Goal: Task Accomplishment & Management: Manage account settings

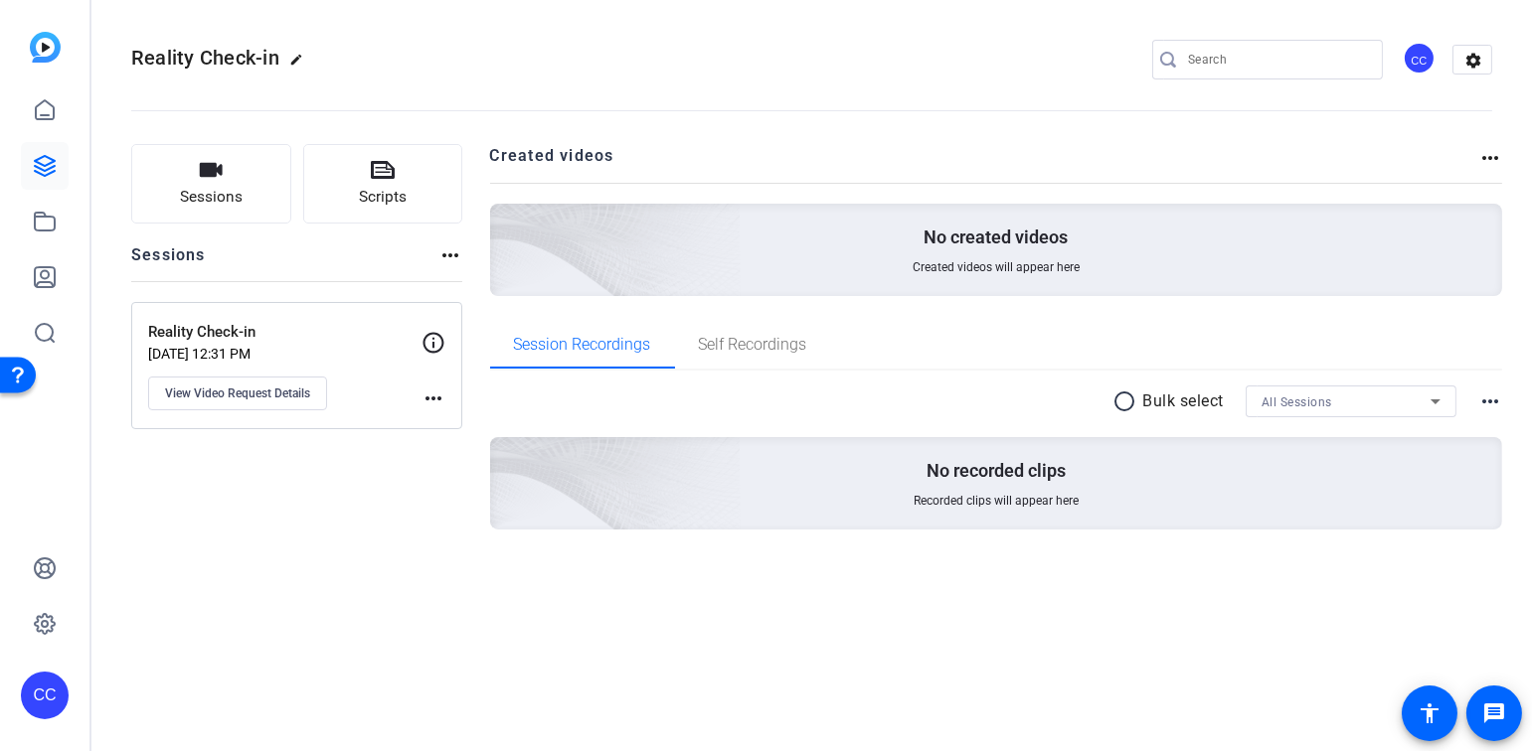
click at [286, 342] on p "Reality Check-in" at bounding box center [284, 332] width 273 height 23
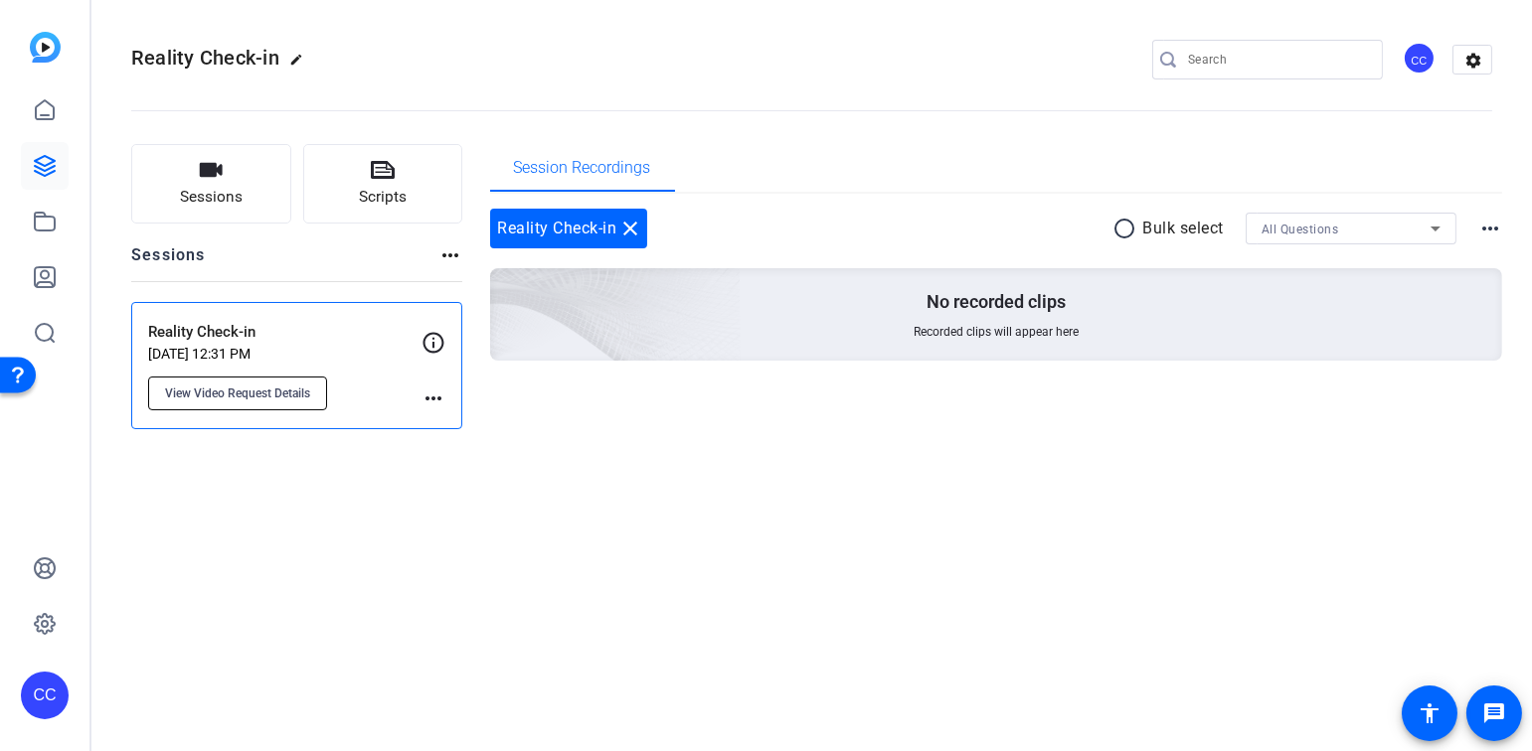
click at [291, 390] on span "View Video Request Details" at bounding box center [237, 394] width 145 height 16
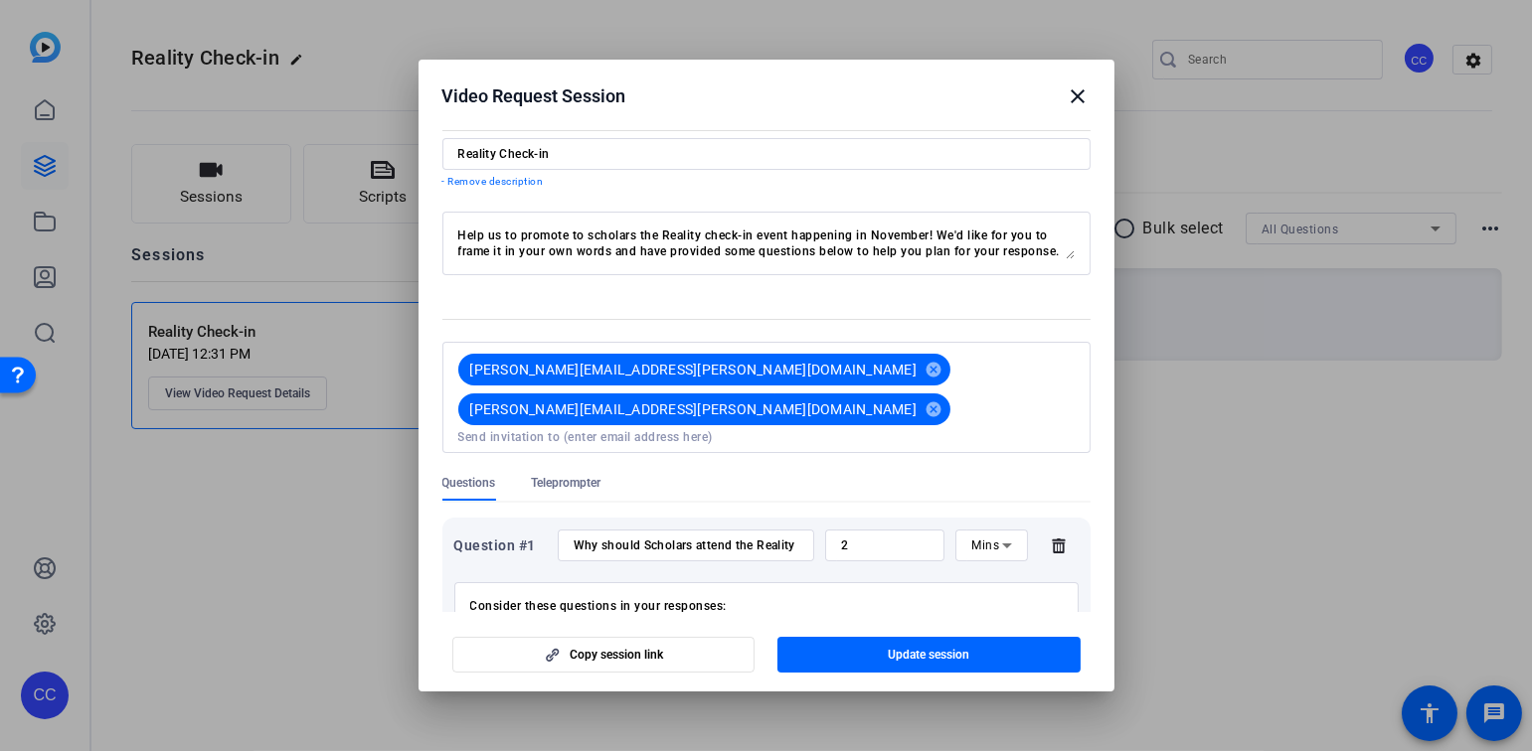
scroll to position [54, 0]
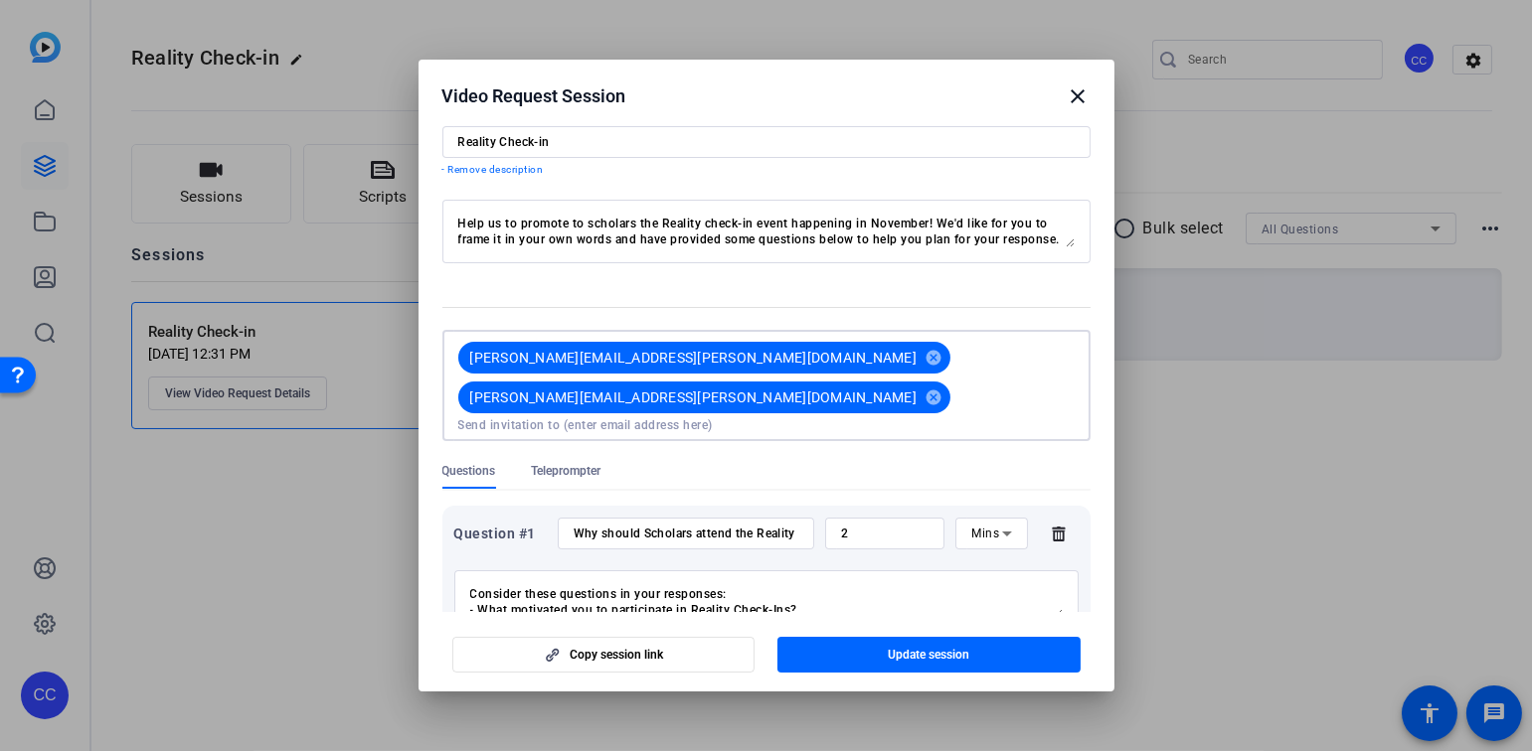
click at [862, 417] on input at bounding box center [766, 425] width 616 height 16
click at [870, 417] on input at bounding box center [766, 425] width 616 height 16
paste input "[EMAIL_ADDRESS][DOMAIN_NAME]"
type input "[EMAIL_ADDRESS][DOMAIN_NAME]"
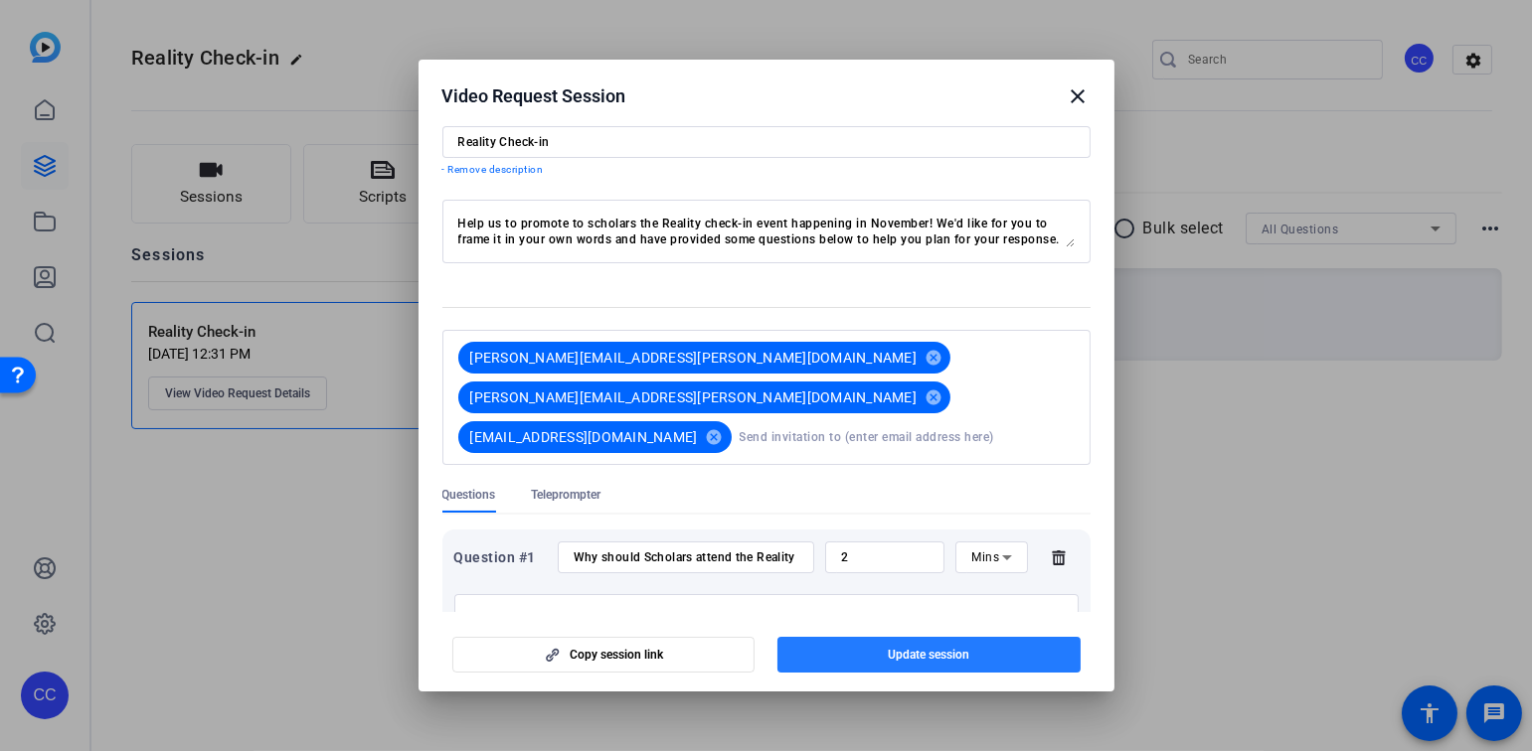
click at [926, 662] on span "Update session" at bounding box center [928, 655] width 81 height 16
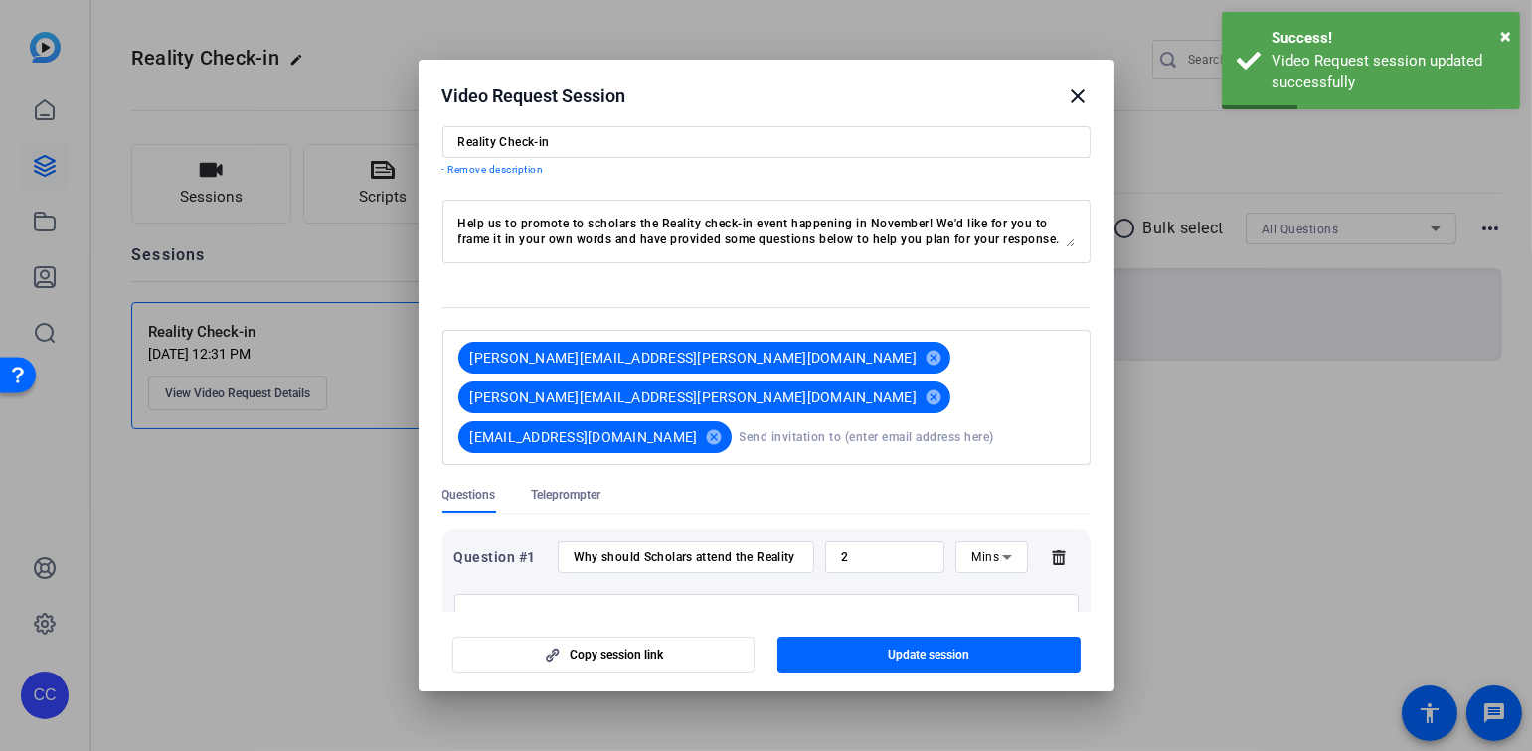
click at [1079, 88] on mat-icon "close" at bounding box center [1078, 96] width 24 height 24
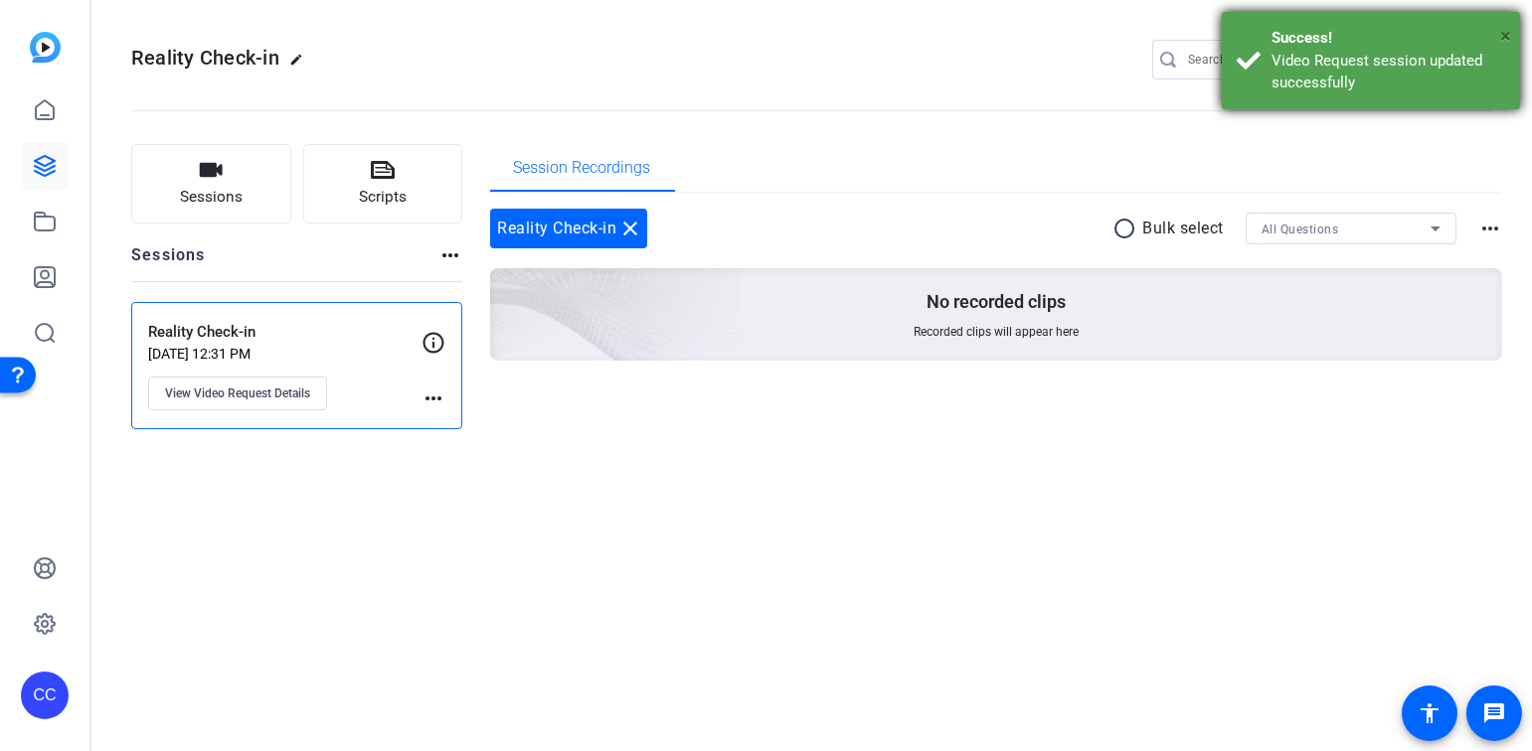
click at [1505, 35] on span "×" at bounding box center [1505, 36] width 11 height 24
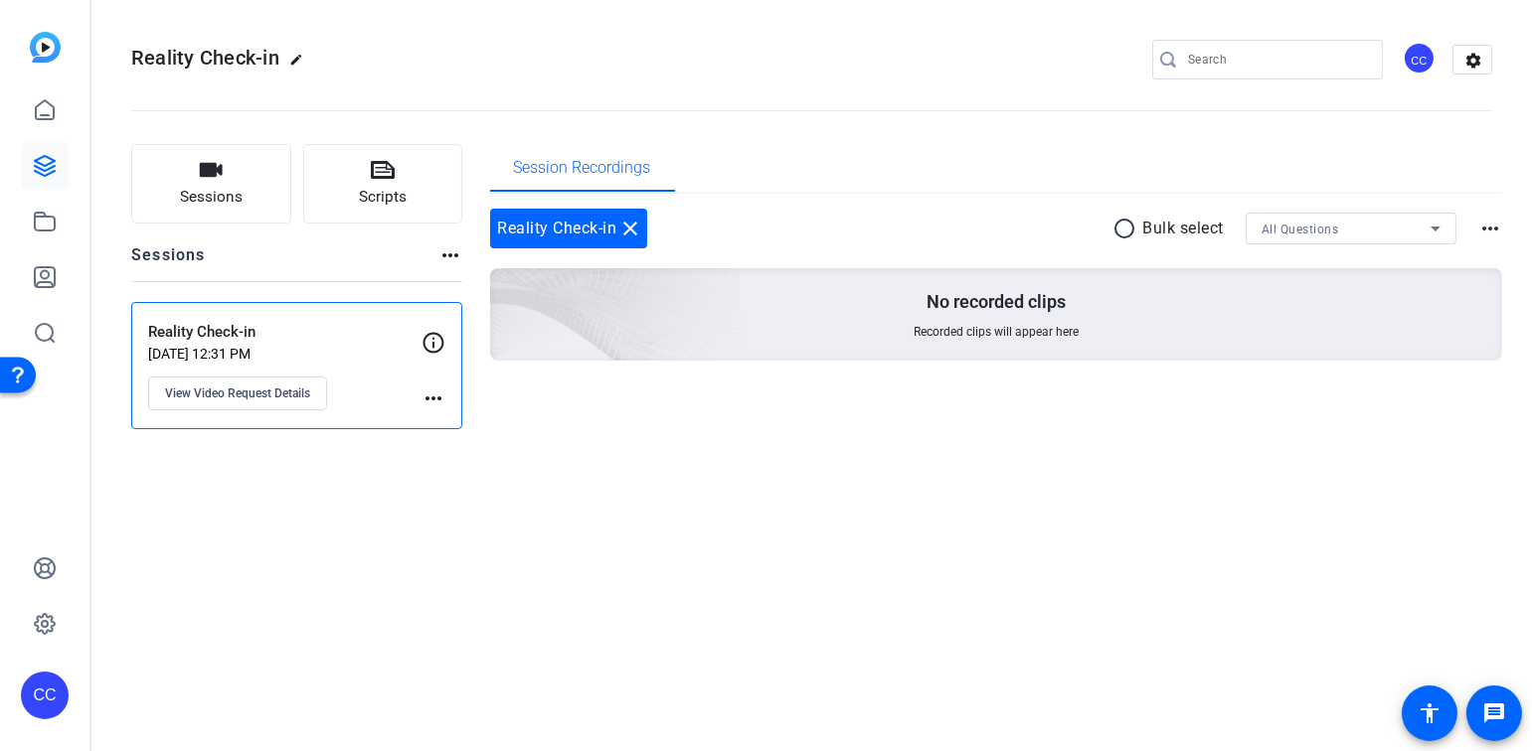
click at [434, 398] on mat-icon "more_horiz" at bounding box center [433, 399] width 24 height 24
click at [298, 399] on div at bounding box center [766, 375] width 1532 height 751
click at [298, 394] on span "View Video Request Details" at bounding box center [237, 394] width 145 height 16
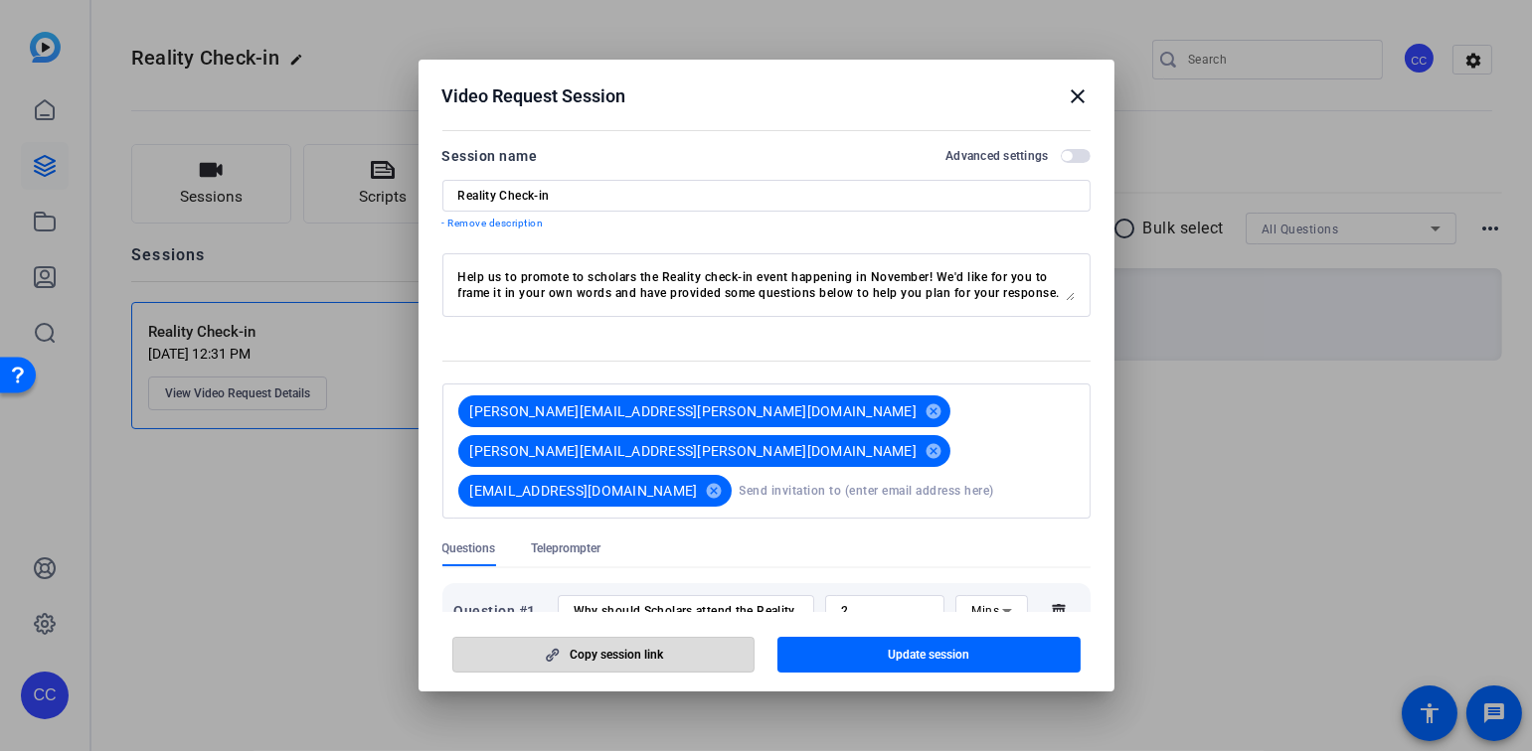
click at [568, 653] on span "button" at bounding box center [603, 655] width 301 height 48
